Goal: Navigation & Orientation: Find specific page/section

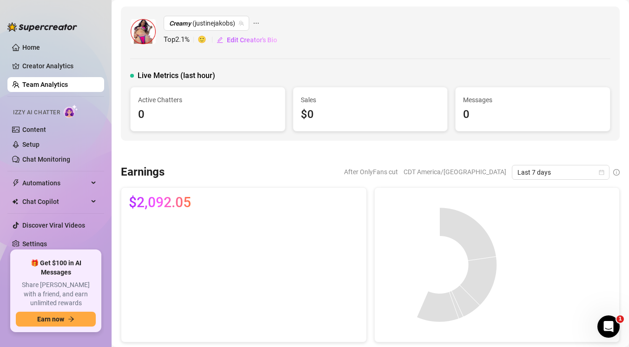
click at [68, 88] on link "Team Analytics" at bounding box center [45, 84] width 46 height 7
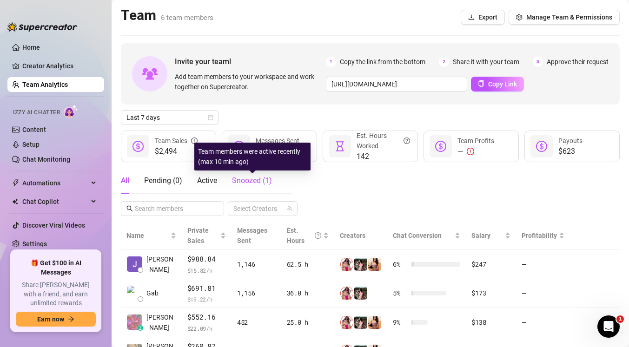
click at [255, 180] on span "Snoozed ( 1 )" at bounding box center [252, 180] width 40 height 9
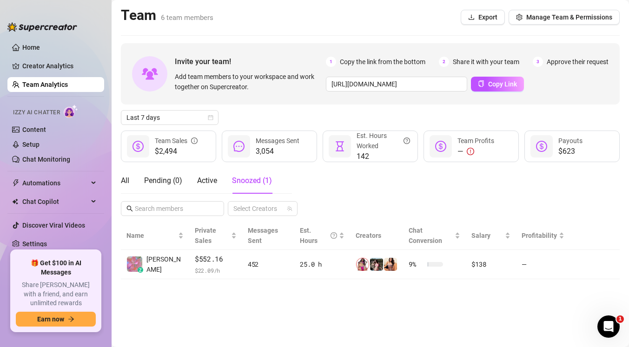
click at [219, 179] on div "All Pending ( 0 ) Active Snoozed ( 1 )" at bounding box center [196, 181] width 151 height 26
click at [170, 175] on div "Pending ( 0 )" at bounding box center [163, 180] width 38 height 11
